Goal: Information Seeking & Learning: Find specific page/section

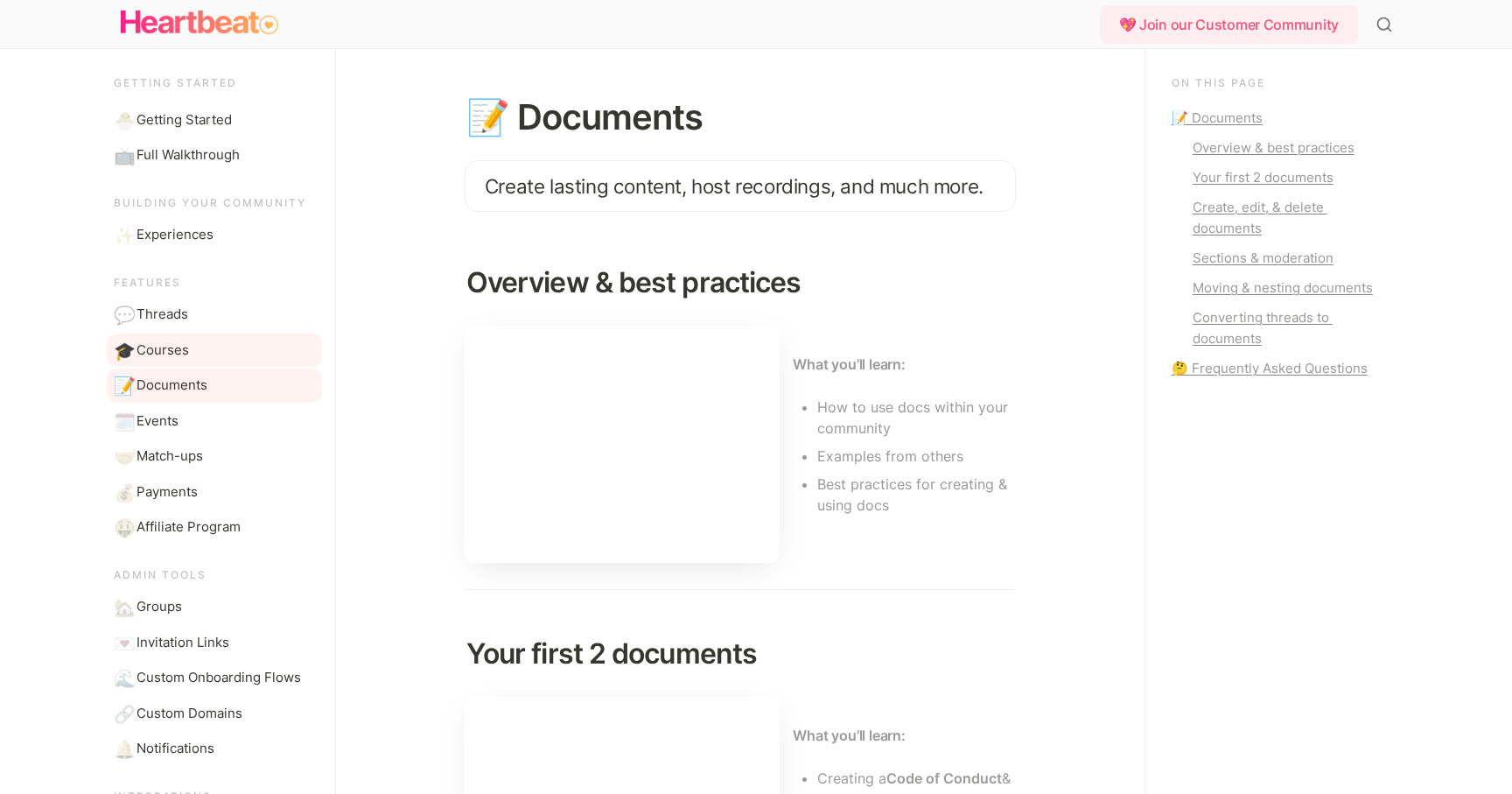
click at [173, 346] on span "Courses" at bounding box center [163, 350] width 53 height 20
click at [180, 337] on link "🎓 Courses" at bounding box center [215, 351] width 215 height 34
click at [166, 319] on span "Threads" at bounding box center [162, 314] width 52 height 20
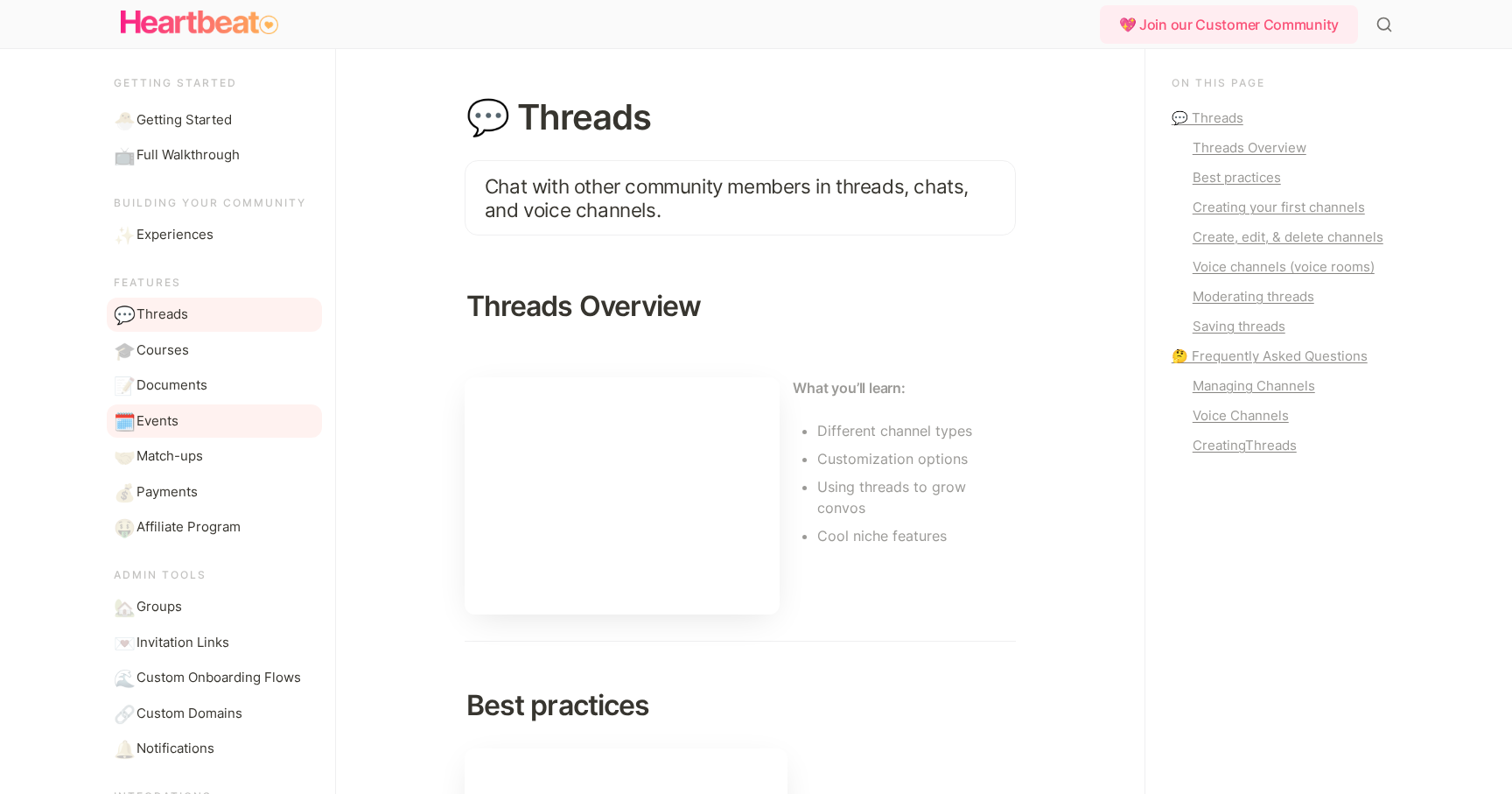
click at [172, 412] on span "Events" at bounding box center [157, 421] width 42 height 20
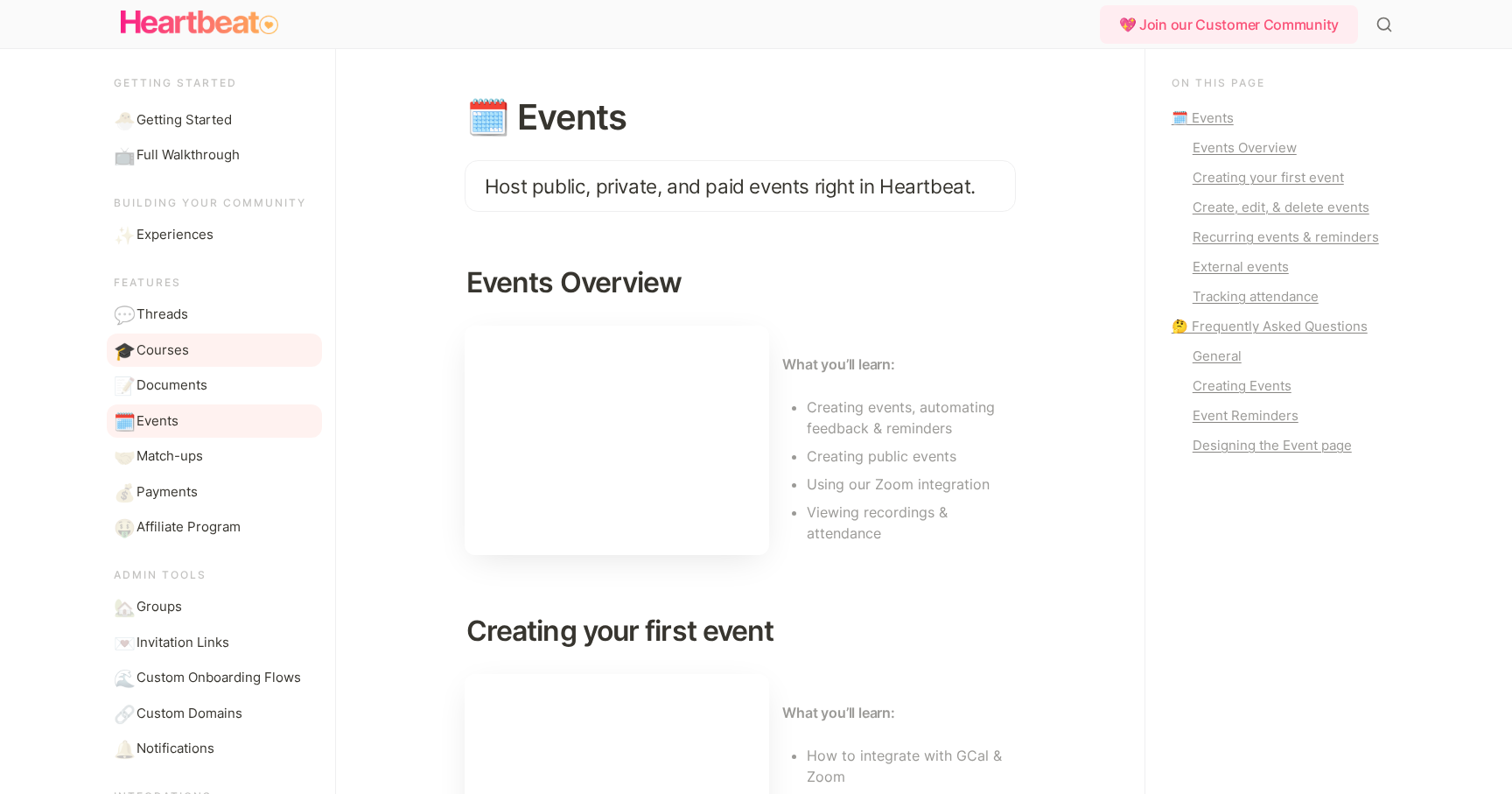
click at [171, 340] on span "Courses" at bounding box center [163, 350] width 53 height 20
click at [191, 345] on link "🎓 Courses" at bounding box center [215, 351] width 215 height 34
click at [1378, 31] on icon "Main" at bounding box center [1384, 25] width 18 height 18
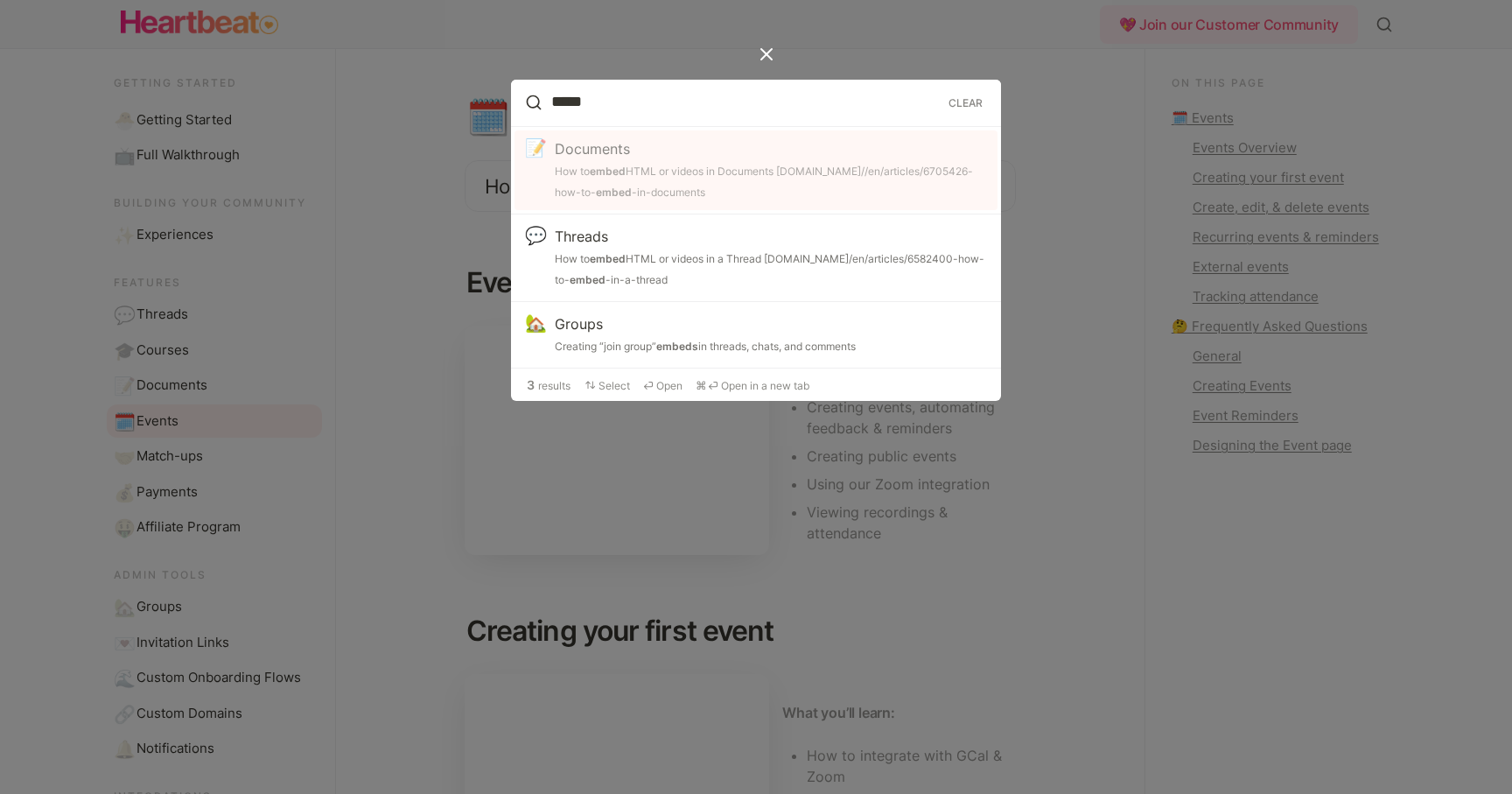
type input "*****"
click at [725, 172] on div "How to embed HTML or videos in Documents [DOMAIN_NAME]//en/articles/6705426-how…" at bounding box center [770, 181] width 432 height 42
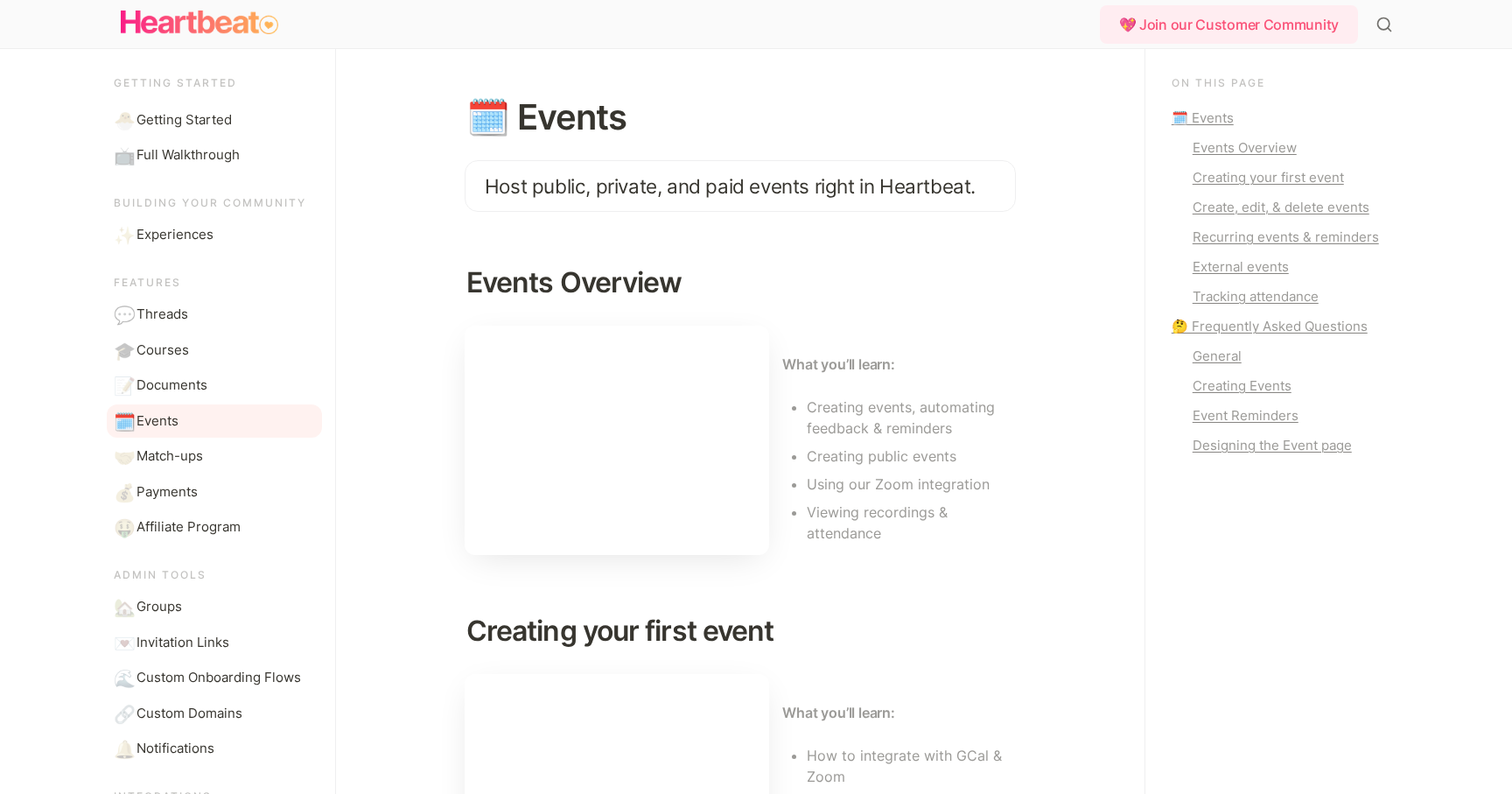
scroll to position [1510, 0]
